Goal: Task Accomplishment & Management: Manage account settings

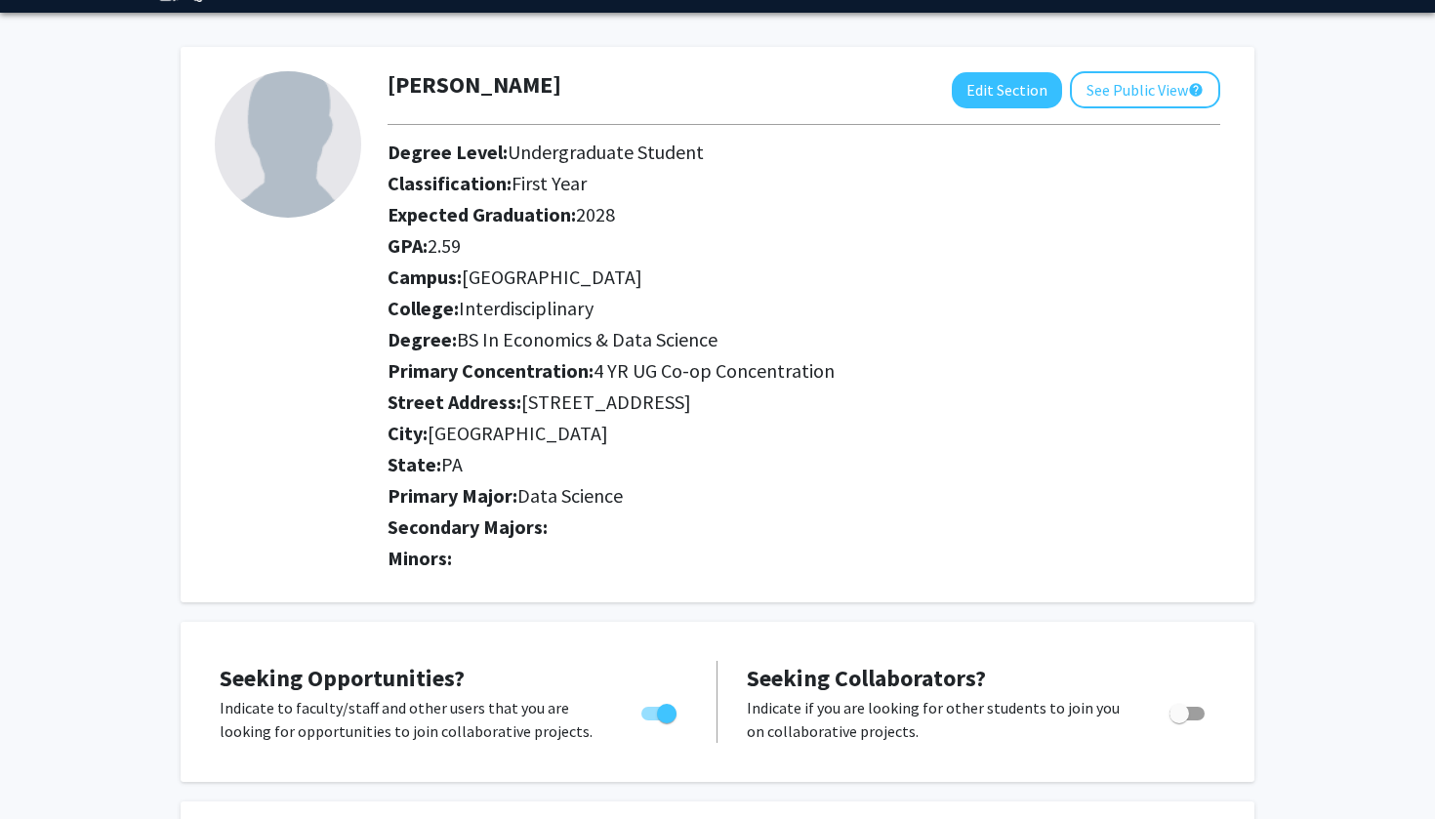
scroll to position [59, 0]
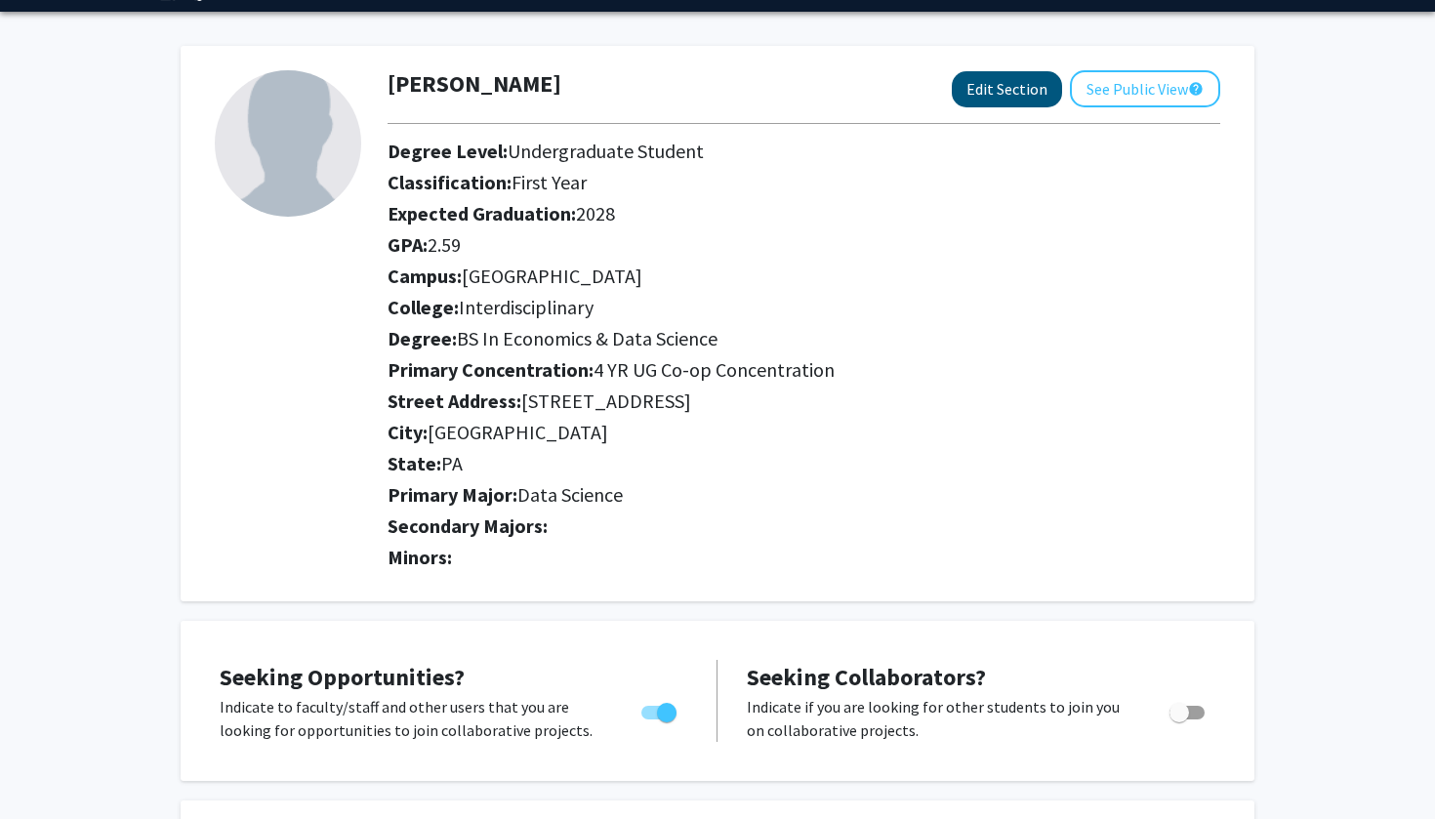
click at [990, 99] on button "Edit Section" at bounding box center [1007, 89] width 110 height 36
select select
select select "[GEOGRAPHIC_DATA]"
select select
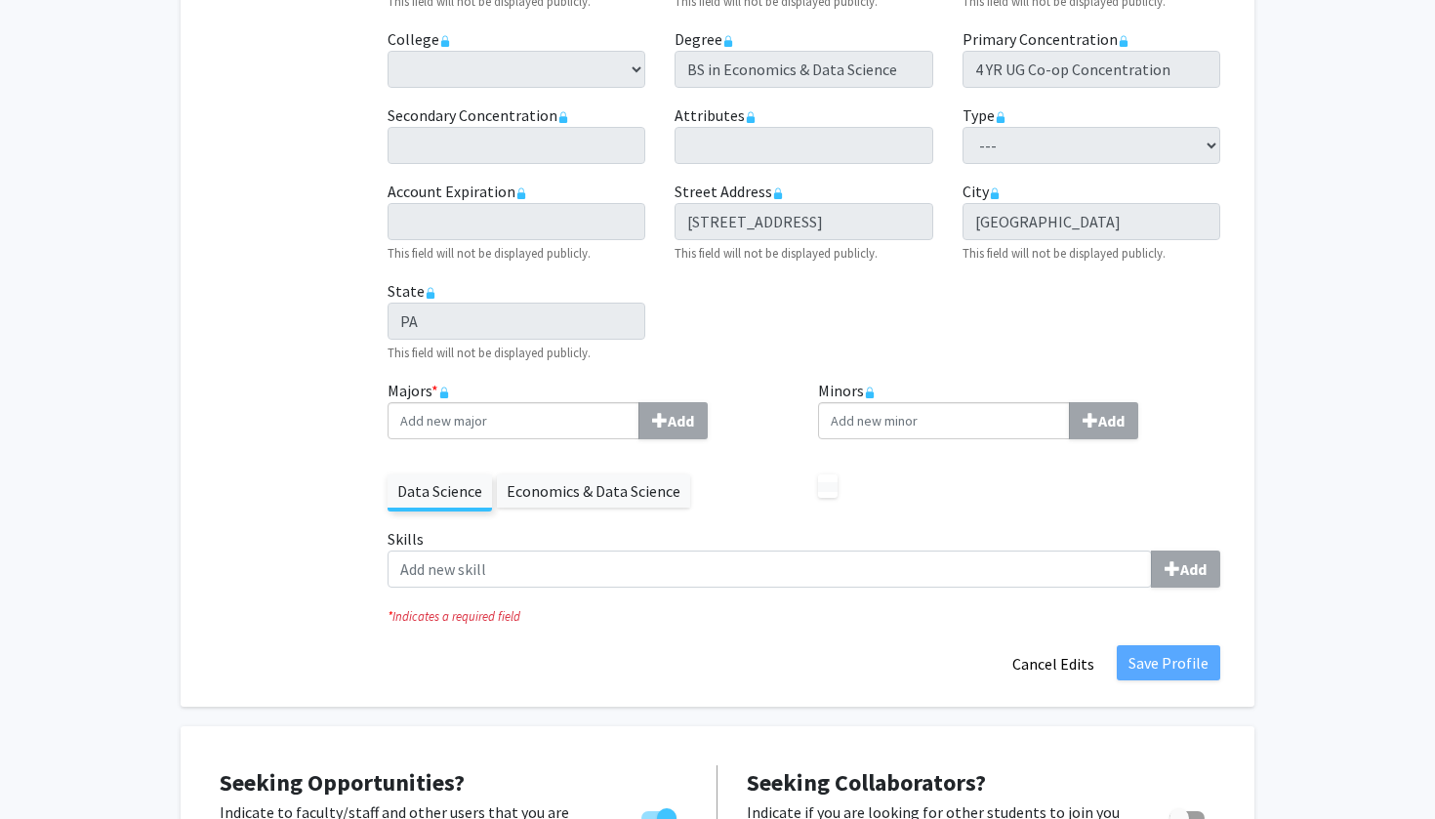
scroll to position [514, 0]
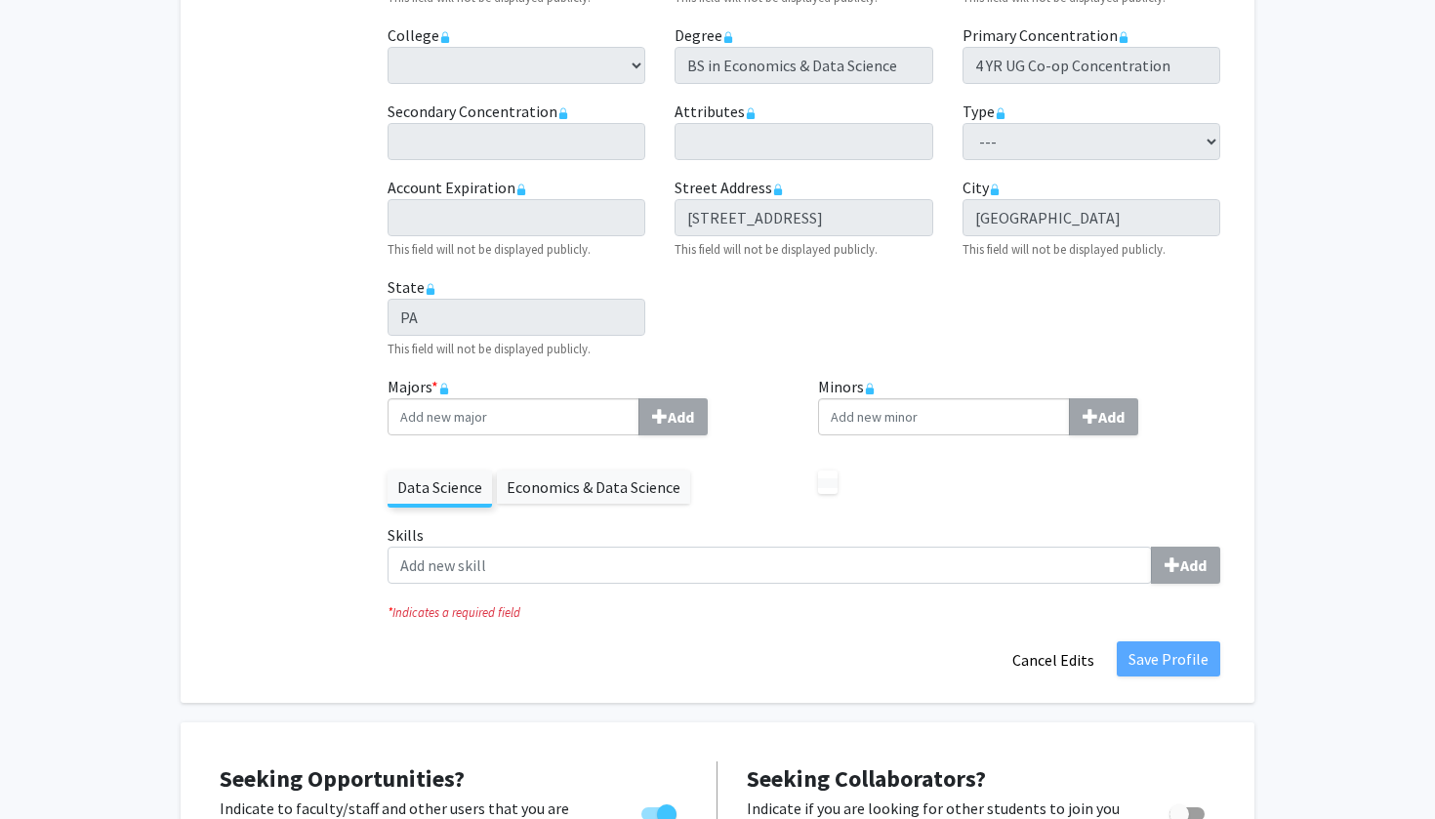
click at [560, 495] on label "Economics & Data Science" at bounding box center [593, 487] width 193 height 33
click at [569, 474] on label "Economics & Data Science" at bounding box center [593, 487] width 193 height 33
click at [568, 490] on label "Economics & Data Science" at bounding box center [593, 487] width 193 height 33
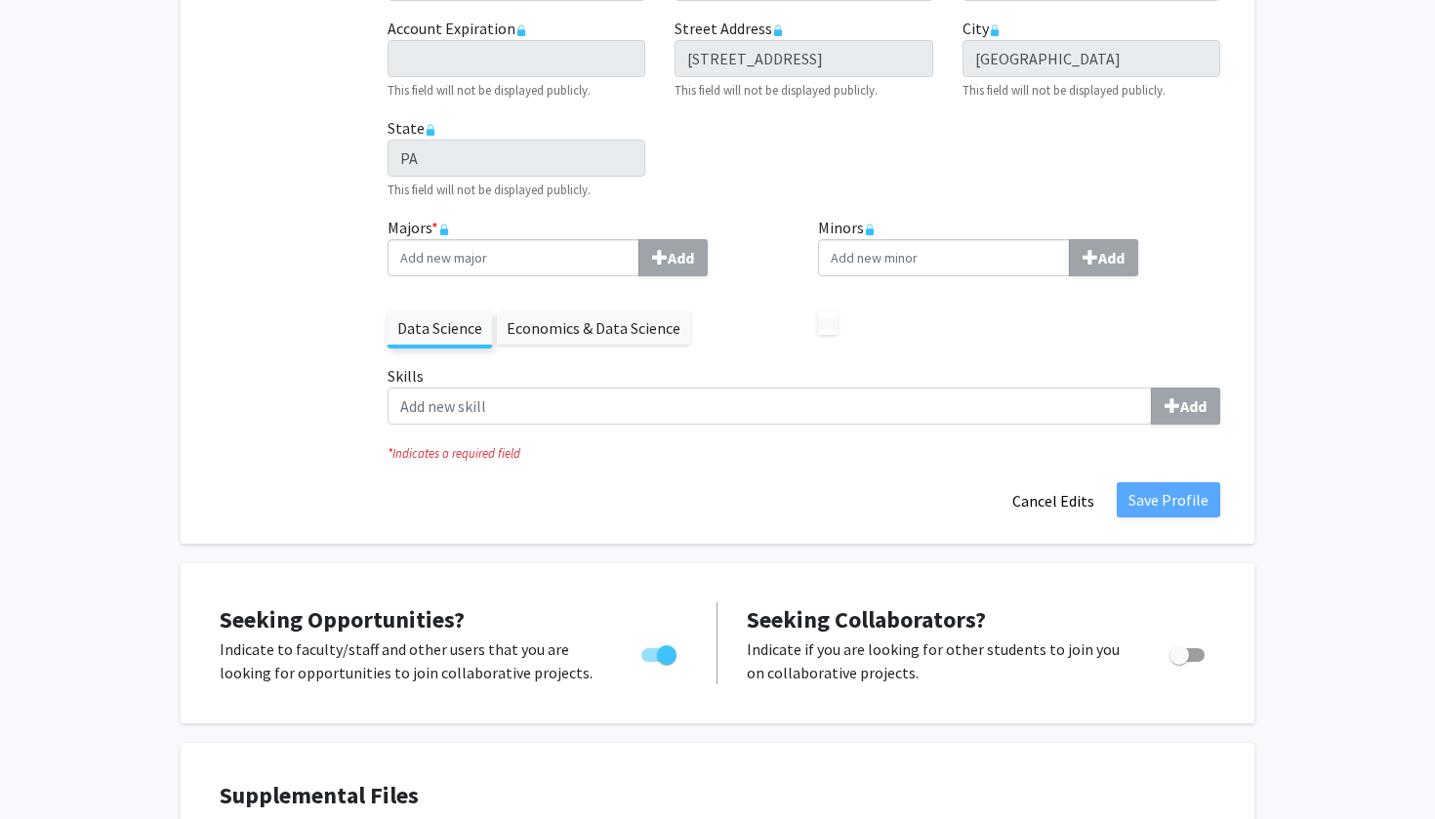
scroll to position [721, 0]
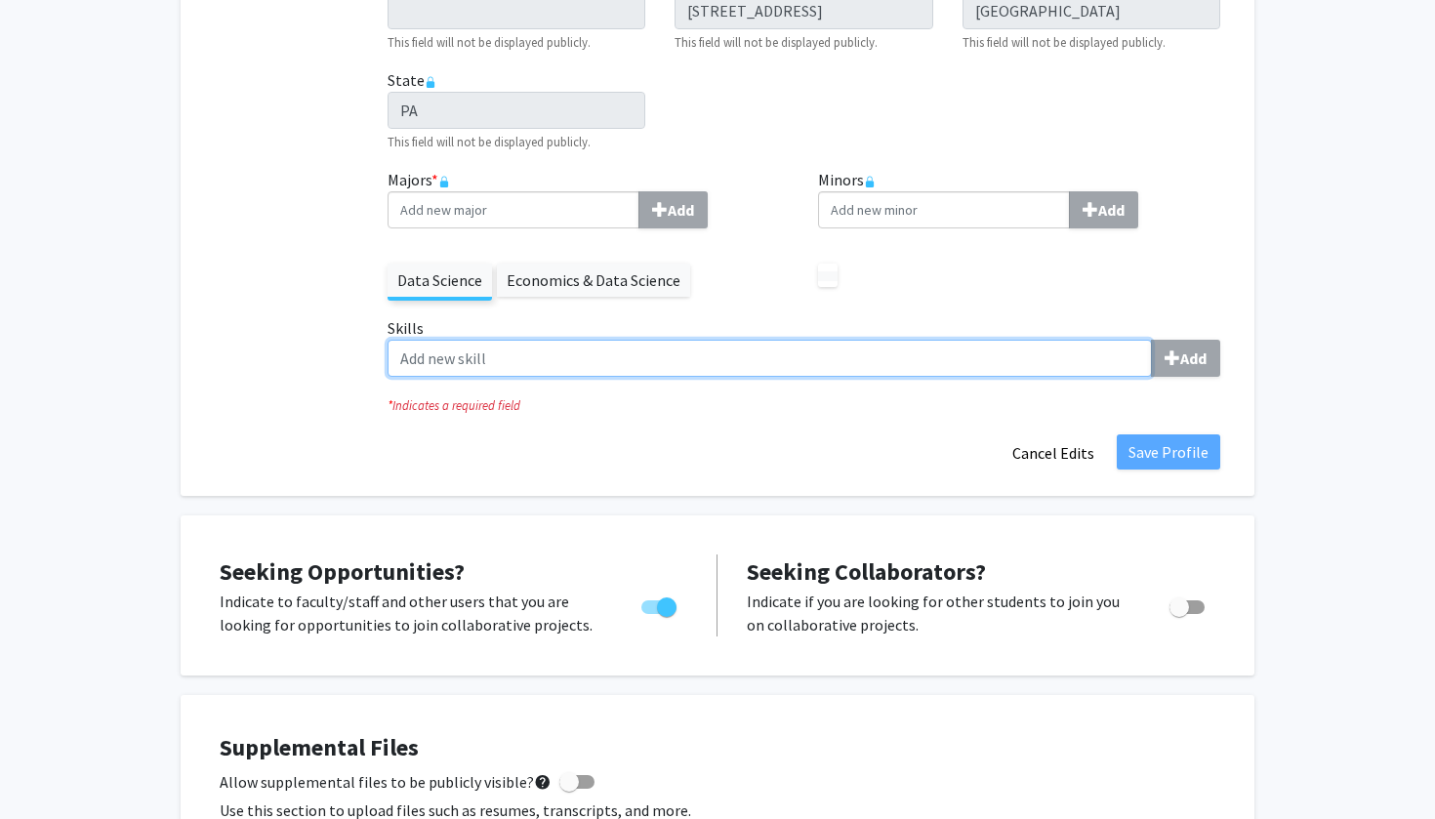
click at [557, 362] on input "Skills Add" at bounding box center [770, 358] width 764 height 37
click at [1145, 368] on input "Skills Add" at bounding box center [770, 358] width 764 height 37
click at [900, 351] on input "Skills Add" at bounding box center [770, 358] width 764 height 37
type input "i"
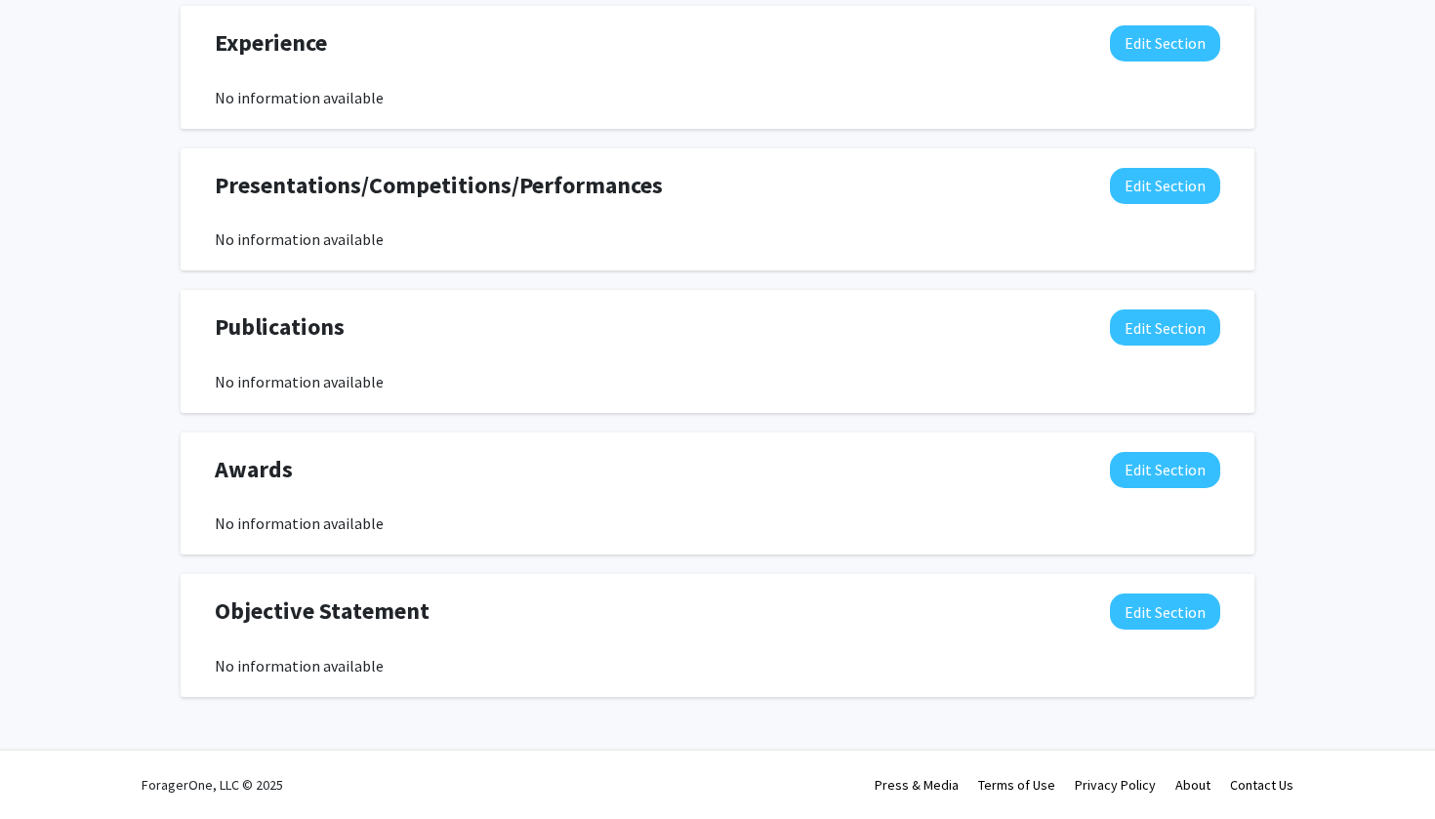
scroll to position [2451, 0]
